Goal: Task Accomplishment & Management: Use online tool/utility

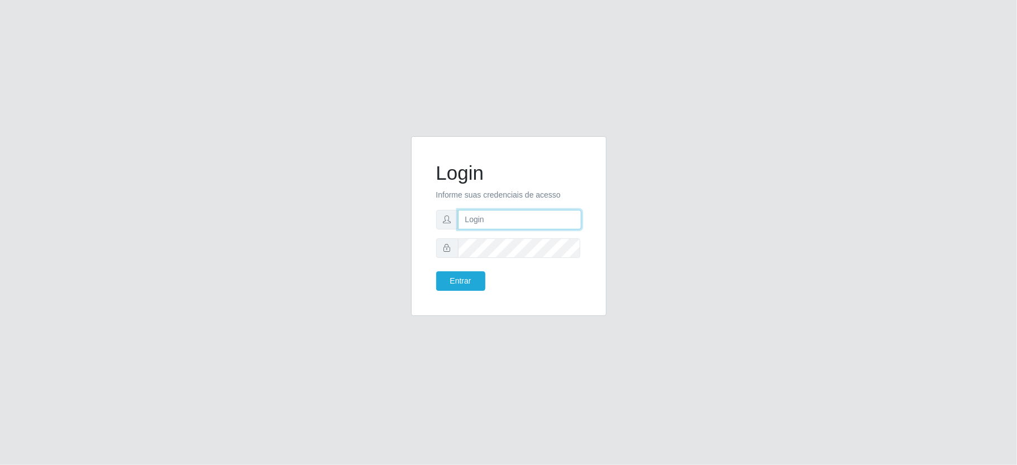
click at [534, 210] on input "text" at bounding box center [519, 220] width 123 height 20
type input "zivaneide@ideal"
click at [447, 287] on button "Entrar" at bounding box center [460, 281] width 49 height 20
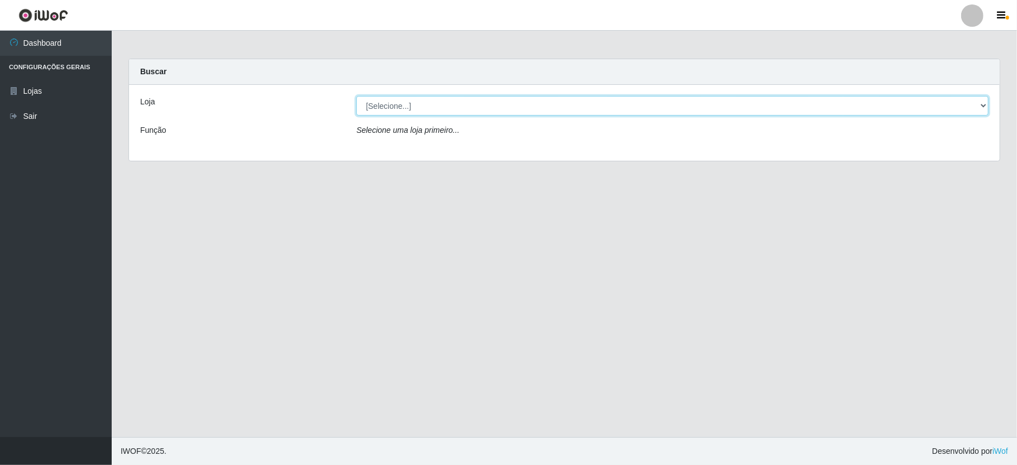
click at [975, 112] on select "[Selecione...] Ideal - Conceição" at bounding box center [672, 106] width 632 height 20
select select "231"
click at [356, 96] on select "[Selecione...] Ideal - Conceição" at bounding box center [672, 106] width 632 height 20
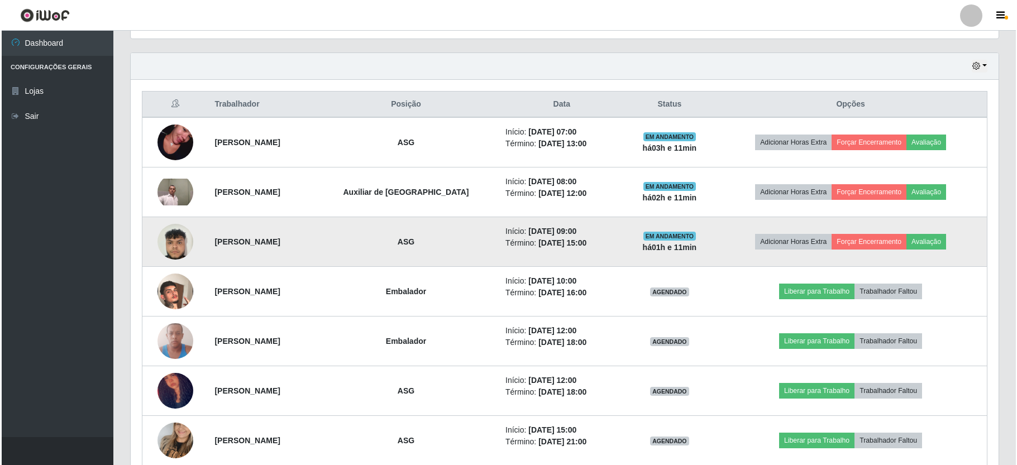
scroll to position [447, 0]
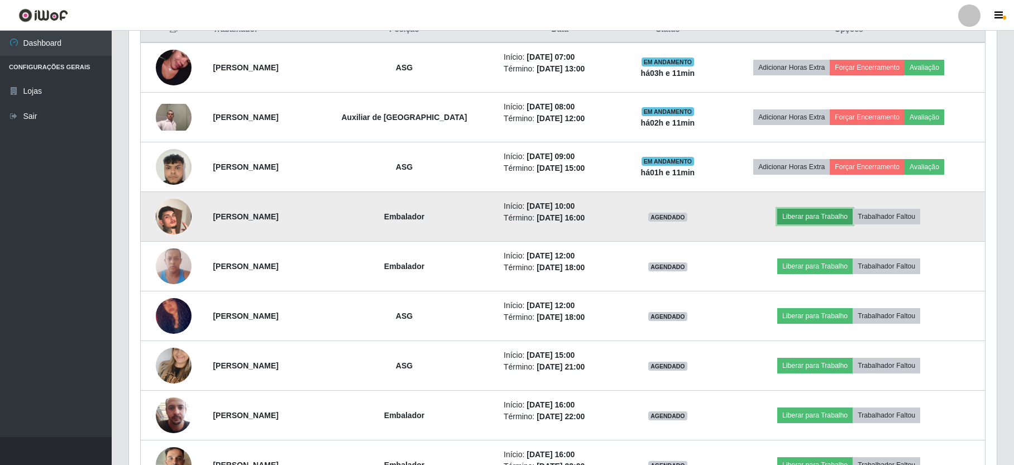
click at [823, 219] on button "Liberar para Trabalho" at bounding box center [814, 217] width 75 height 16
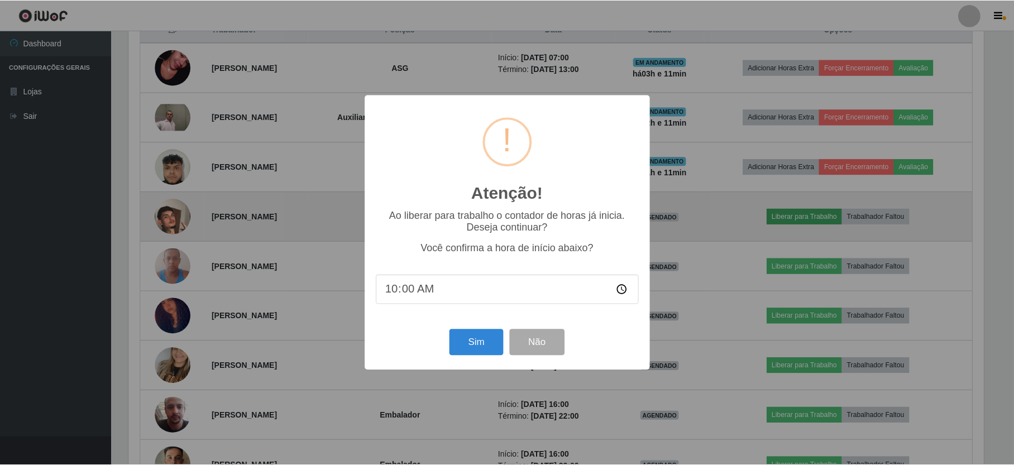
scroll to position [232, 858]
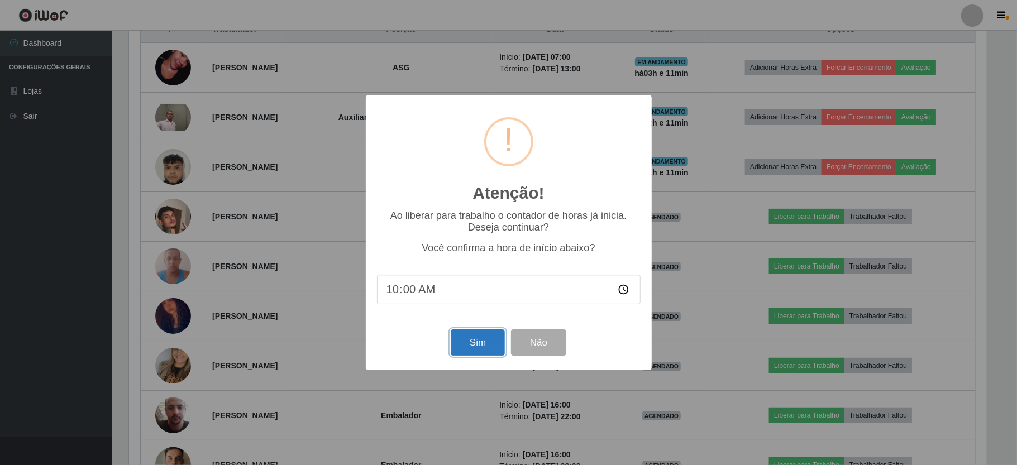
click at [477, 345] on button "Sim" at bounding box center [478, 342] width 54 height 26
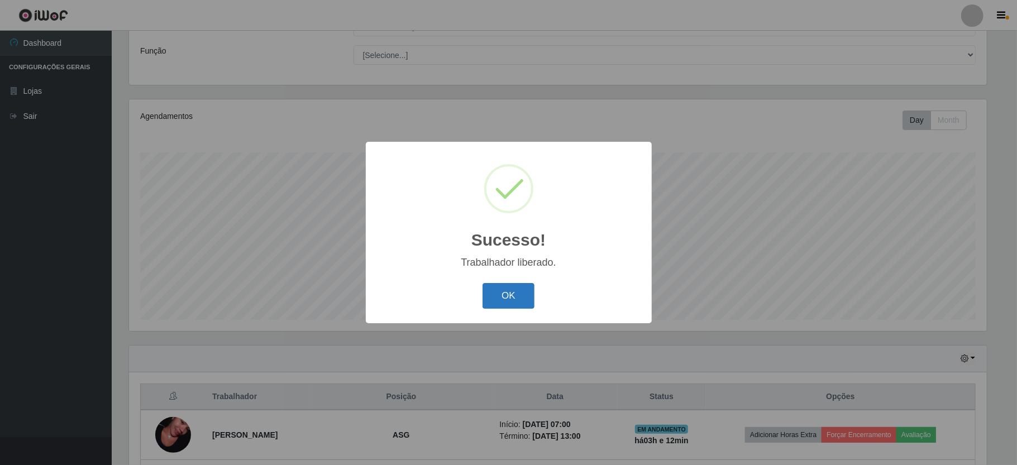
click at [510, 306] on button "OK" at bounding box center [508, 296] width 52 height 26
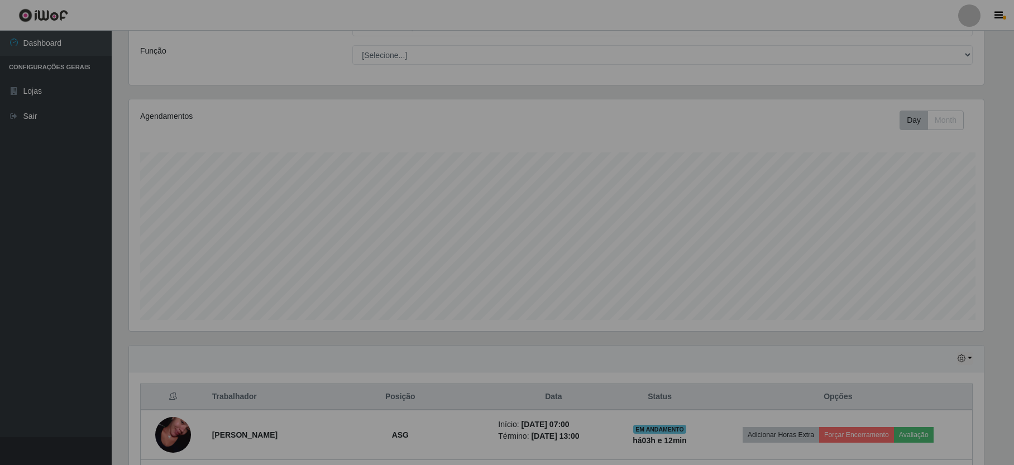
scroll to position [232, 867]
